Goal: Information Seeking & Learning: Find contact information

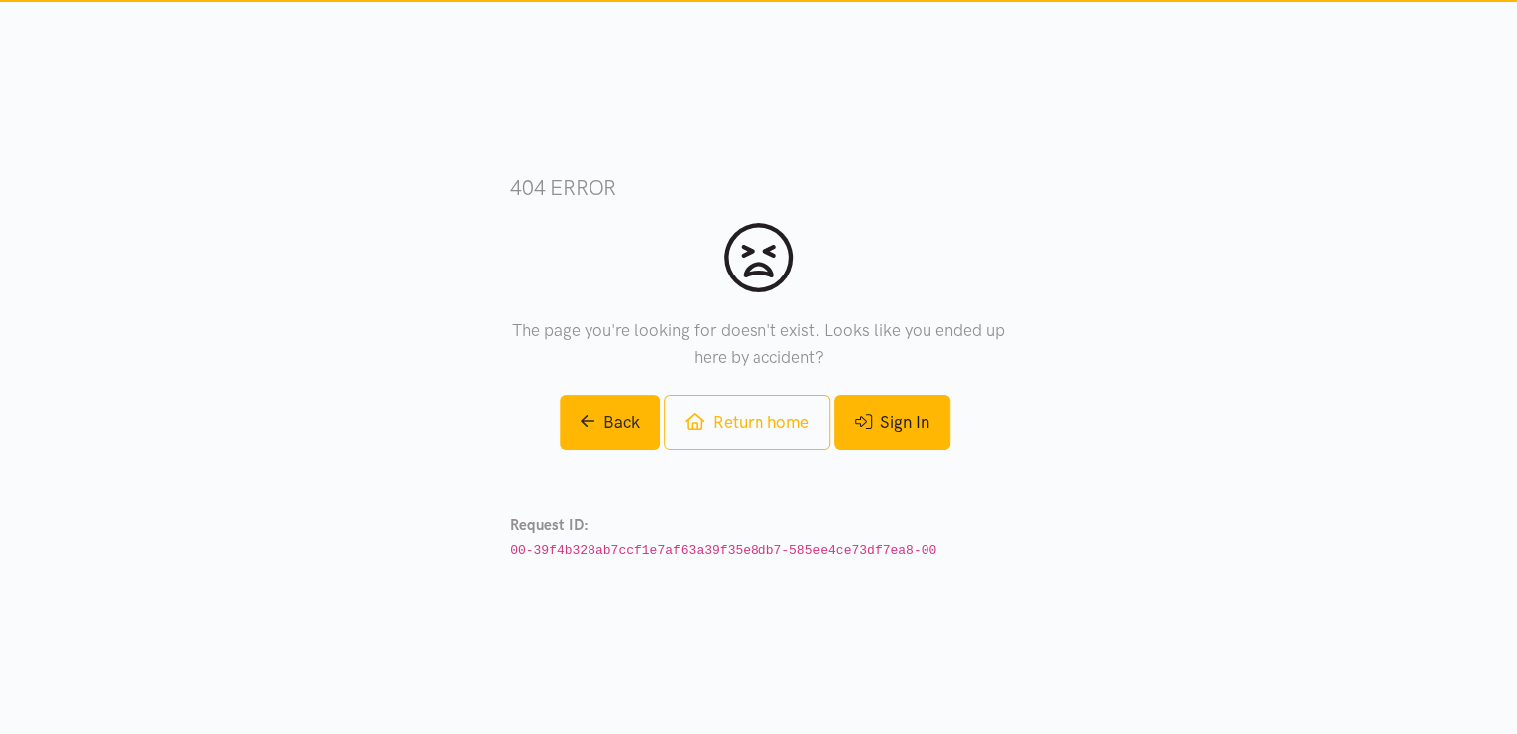
click at [919, 425] on link "Sign In" at bounding box center [892, 422] width 116 height 55
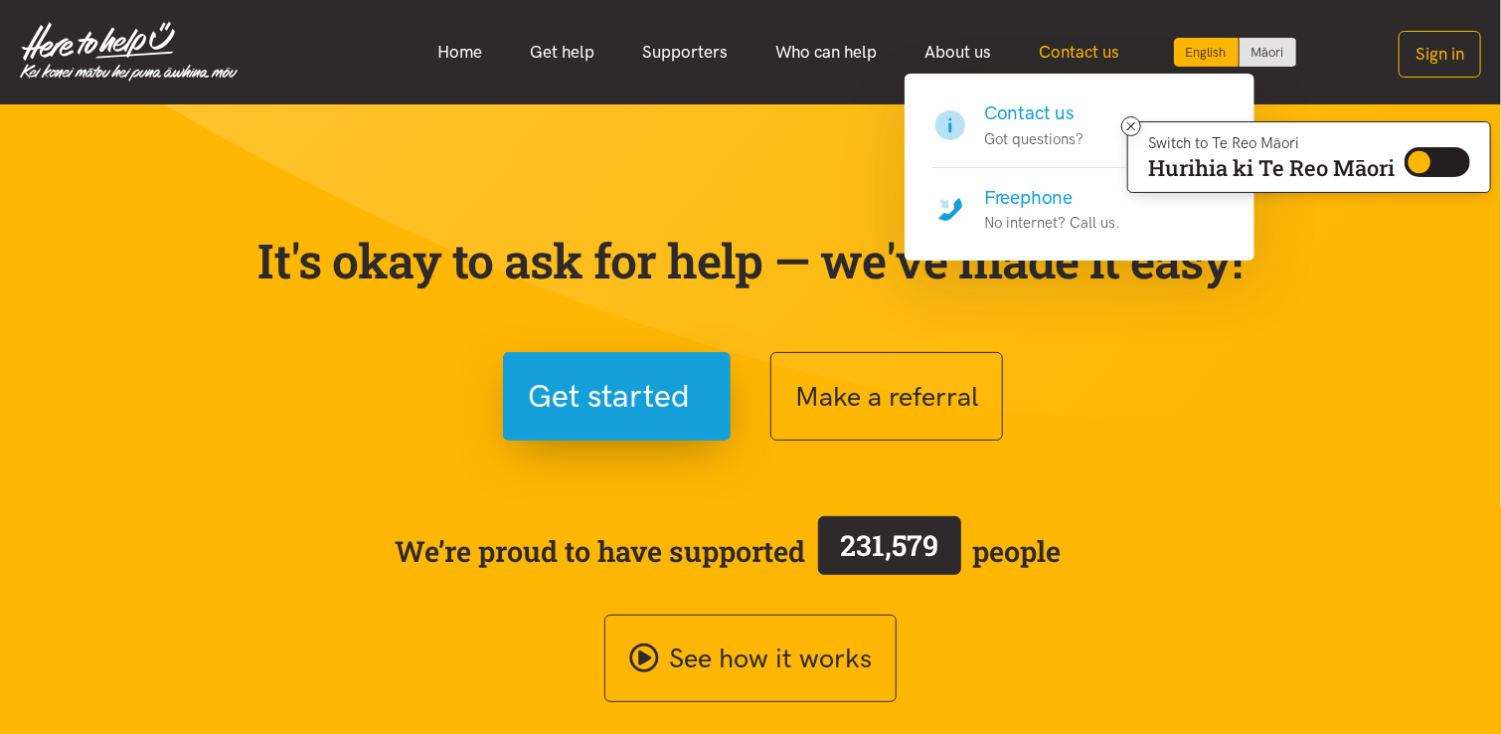
click at [1066, 47] on link "Contact us" at bounding box center [1080, 52] width 128 height 43
click at [1081, 55] on link "Contact us" at bounding box center [1080, 52] width 128 height 43
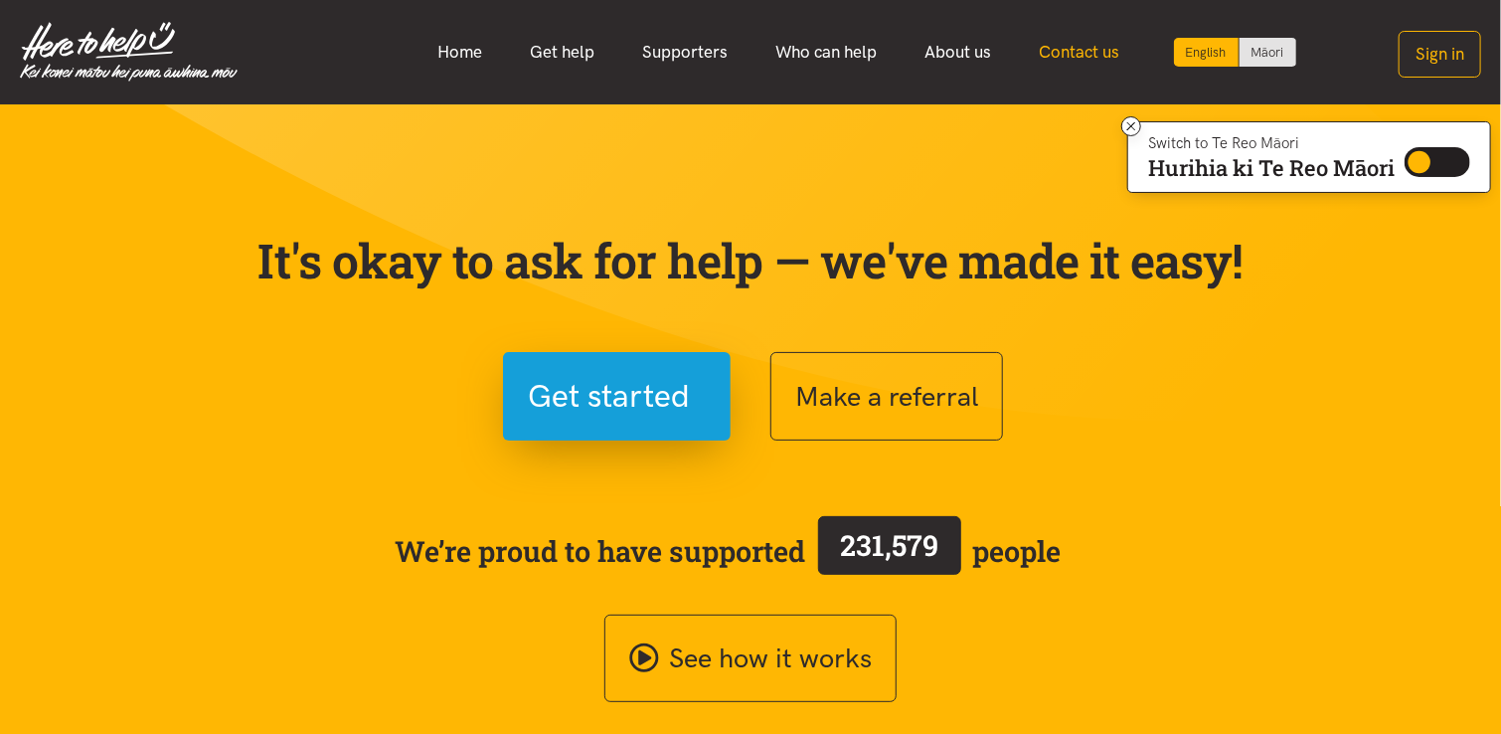
click at [1081, 55] on link "Contact us" at bounding box center [1080, 52] width 128 height 43
click at [453, 47] on link "Home" at bounding box center [461, 52] width 92 height 43
click at [1249, 412] on div "Make a referral" at bounding box center [1008, 396] width 517 height 88
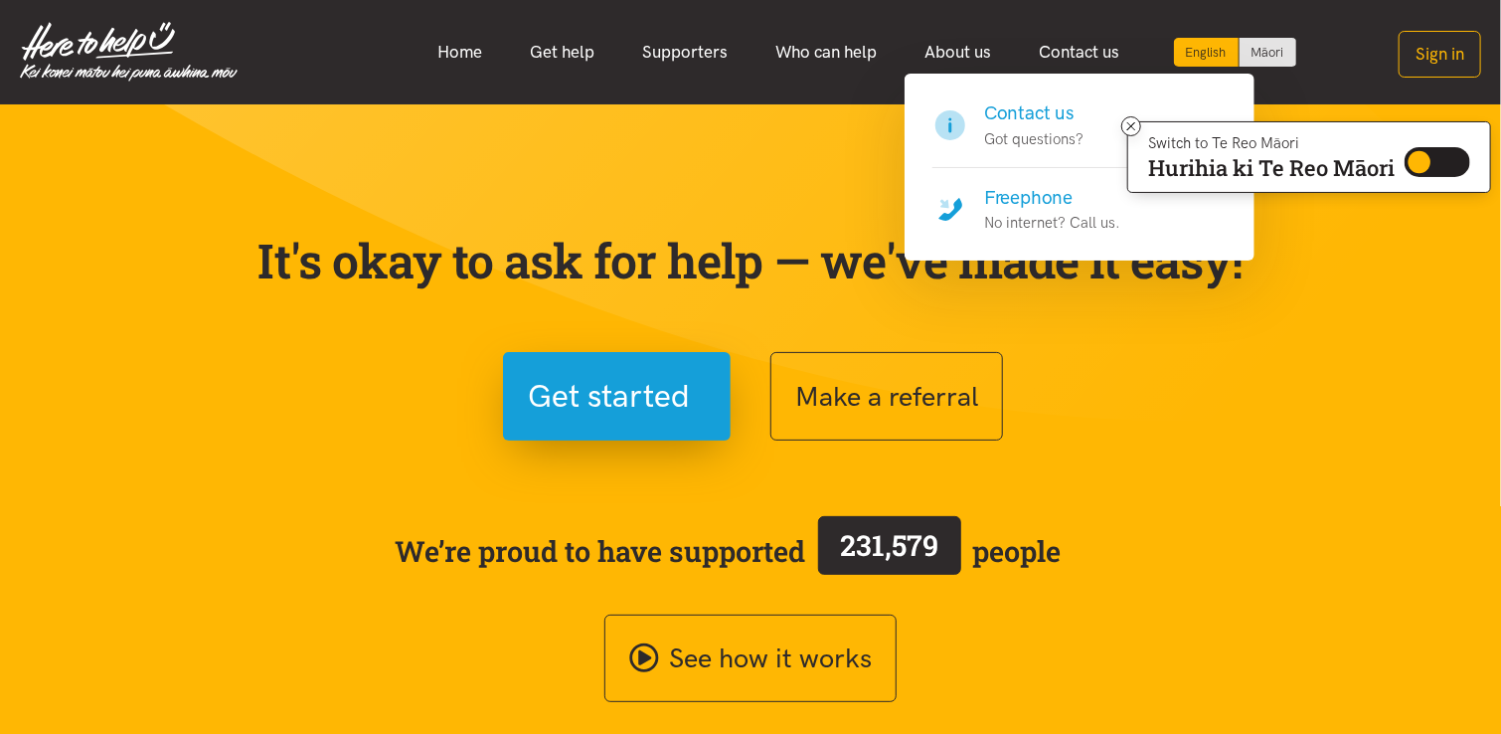
click at [1024, 130] on p "Got questions?" at bounding box center [1033, 139] width 99 height 24
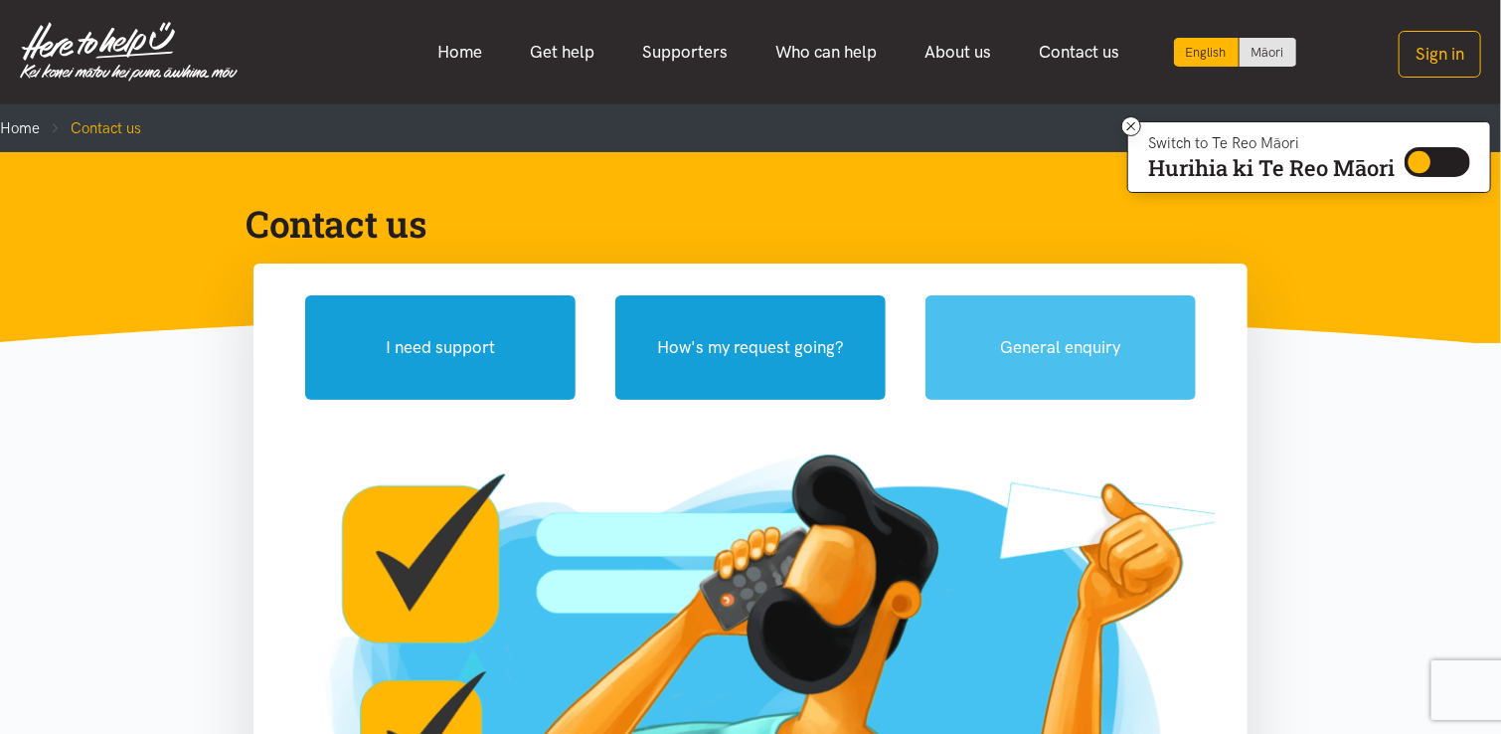
click at [1041, 341] on button "General enquiry" at bounding box center [1060, 347] width 270 height 104
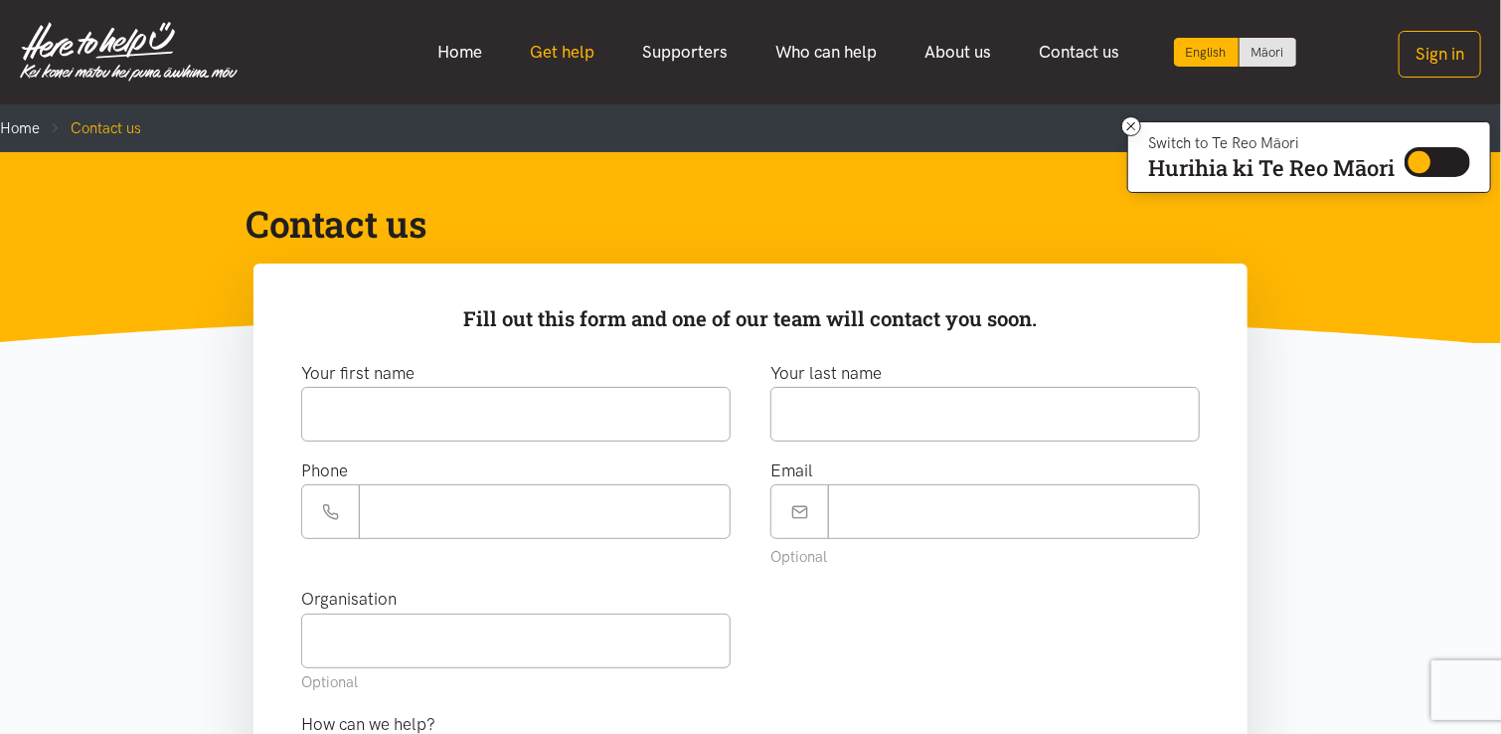
click at [560, 57] on link "Get help" at bounding box center [563, 52] width 112 height 43
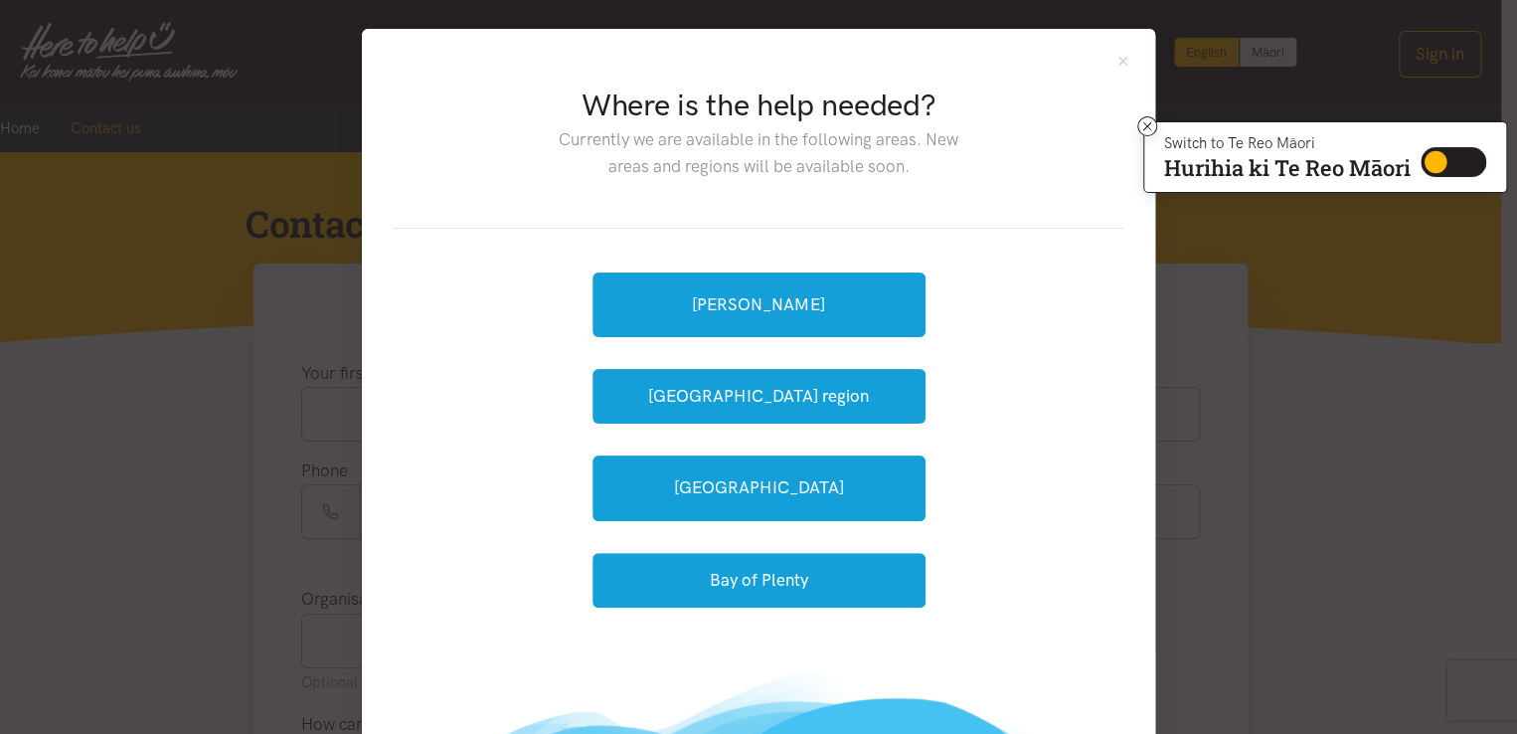
click at [1272, 235] on div "Where is the help needed? Currently we are available in the following areas. Ne…" at bounding box center [758, 367] width 1517 height 734
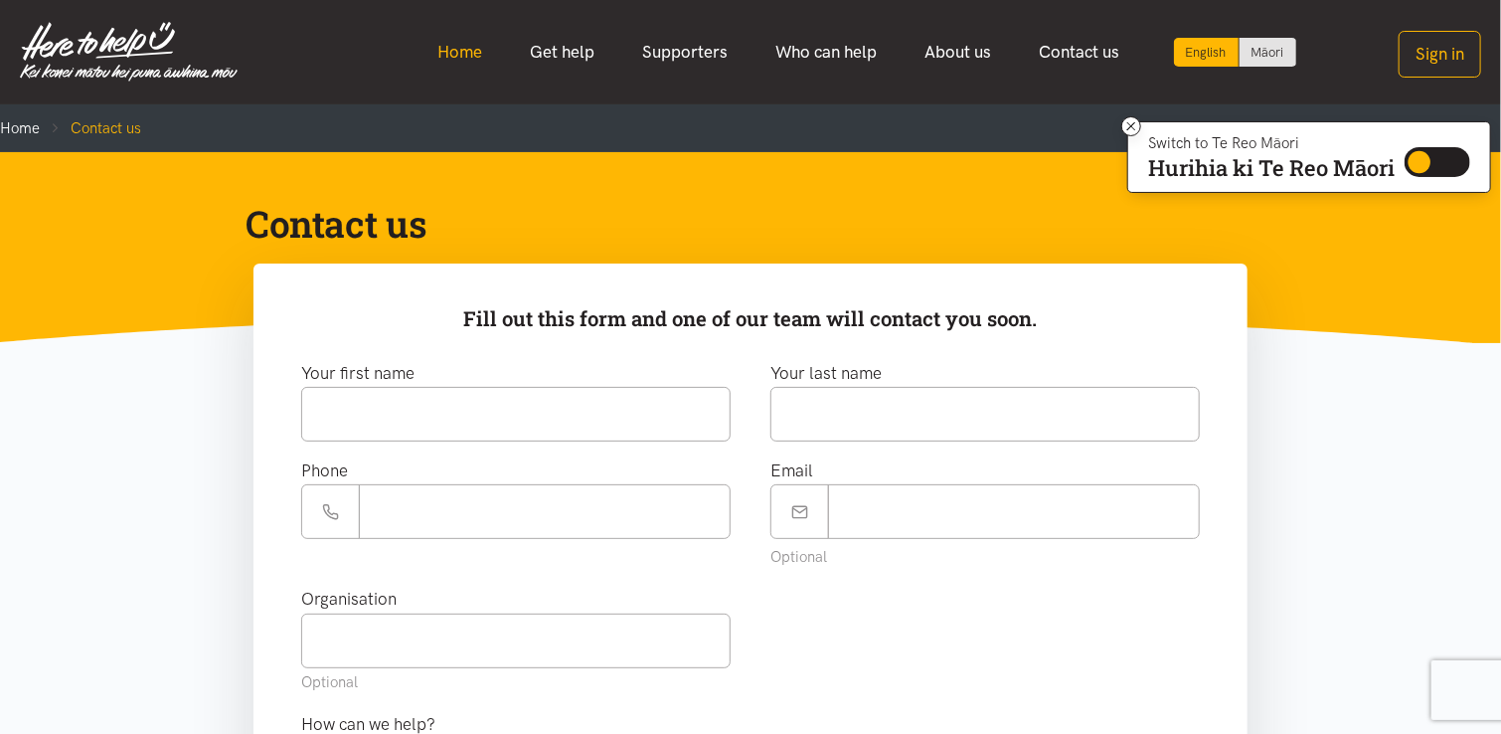
click at [462, 49] on link "Home" at bounding box center [461, 52] width 92 height 43
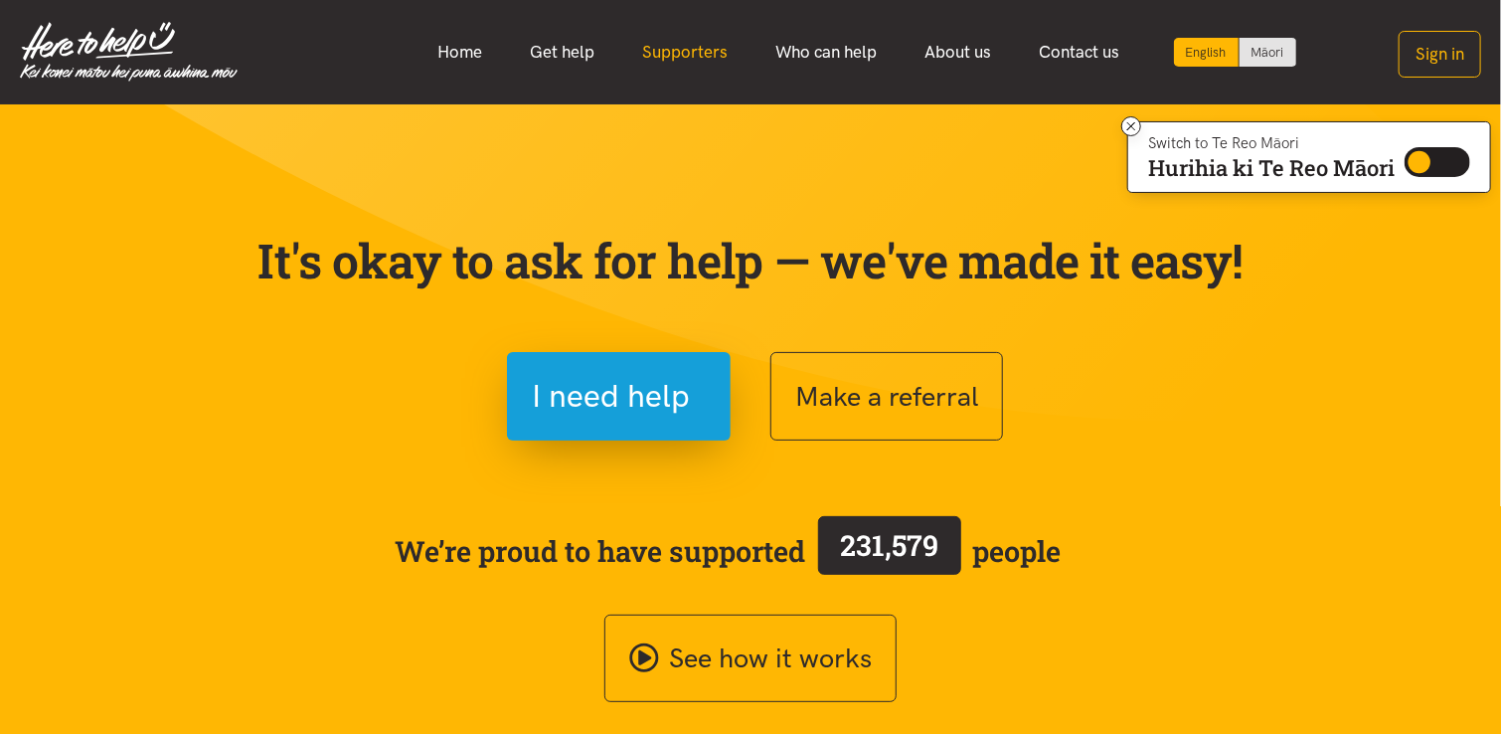
click at [696, 47] on link "Supporters" at bounding box center [685, 52] width 133 height 43
